Goal: Navigation & Orientation: Find specific page/section

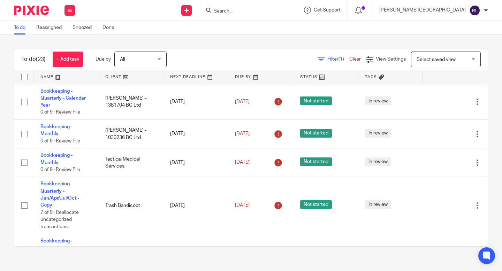
click at [126, 73] on link at bounding box center [130, 77] width 65 height 14
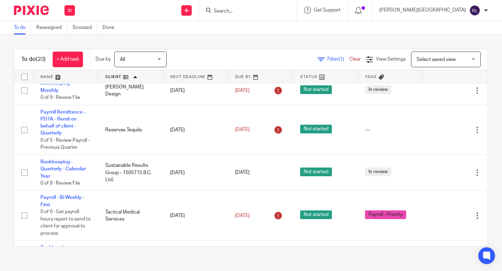
scroll to position [443, 0]
